Goal: Contribute content

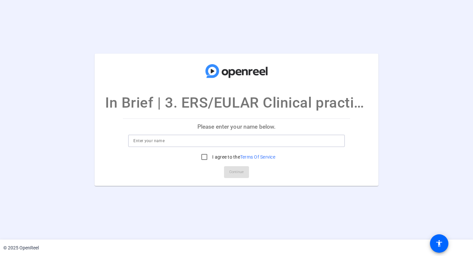
click at [288, 140] on input at bounding box center [236, 141] width 206 height 8
type input "K"
type input "p"
type input "[PERSON_NAME]"
click at [205, 156] on input "I agree to the Terms Of Service" at bounding box center [204, 156] width 13 height 13
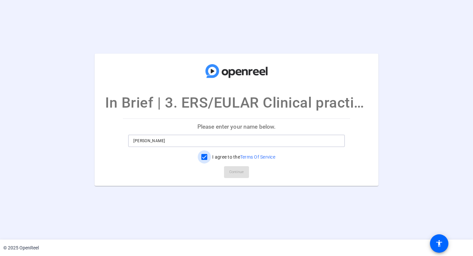
checkbox input "true"
click at [236, 173] on span "Continue" at bounding box center [236, 172] width 14 height 10
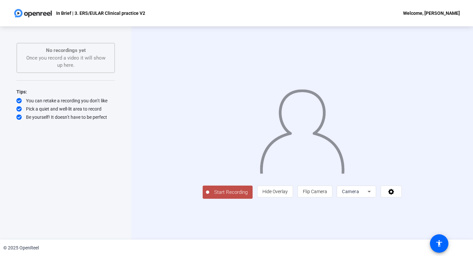
click at [209, 196] on span "Start Recording" at bounding box center [230, 192] width 43 height 8
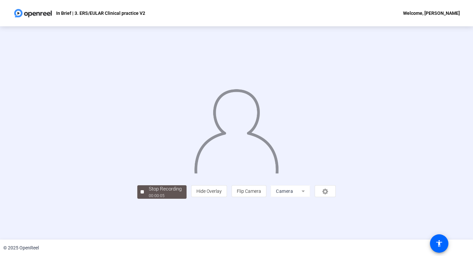
scroll to position [12, 0]
click at [149, 193] on div "Stop Recording" at bounding box center [165, 189] width 33 height 8
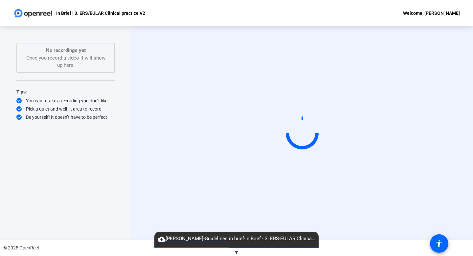
click at [236, 250] on span "▼" at bounding box center [236, 252] width 5 height 6
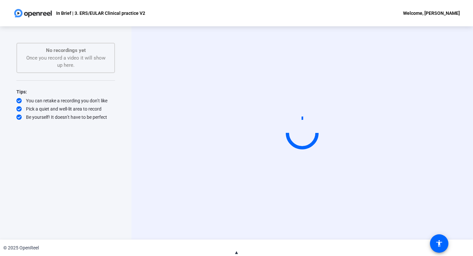
click at [236, 250] on span "▲" at bounding box center [236, 252] width 5 height 6
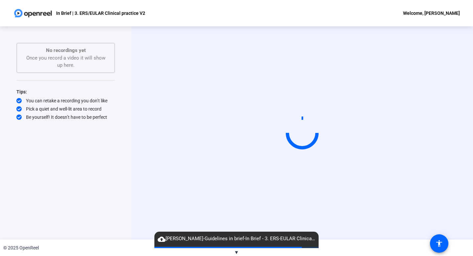
click at [234, 248] on button "▼" at bounding box center [236, 252] width 5 height 8
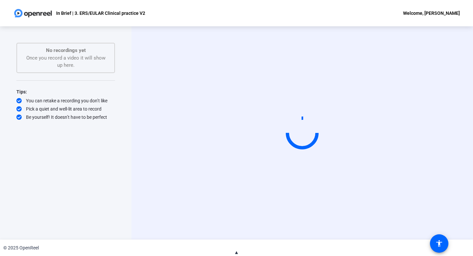
click at [237, 250] on span "▲" at bounding box center [236, 252] width 5 height 6
click at [239, 240] on div "© 2025 OpenReel" at bounding box center [236, 247] width 473 height 16
click at [277, 222] on div "Start Recording" at bounding box center [302, 132] width 342 height 213
click at [293, 239] on div "Start Recording" at bounding box center [302, 132] width 342 height 213
click at [281, 224] on div "Start Recording" at bounding box center [302, 132] width 342 height 213
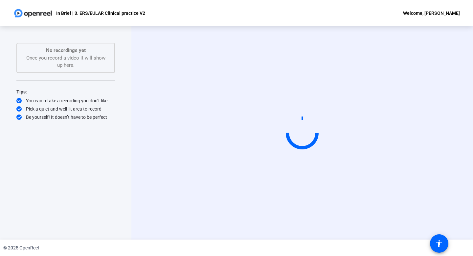
click at [288, 231] on div "Start Recording" at bounding box center [302, 132] width 342 height 213
drag, startPoint x: 284, startPoint y: 221, endPoint x: 281, endPoint y: 215, distance: 7.3
click at [283, 218] on div "Start Recording" at bounding box center [302, 132] width 342 height 213
